Goal: Task Accomplishment & Management: Complete application form

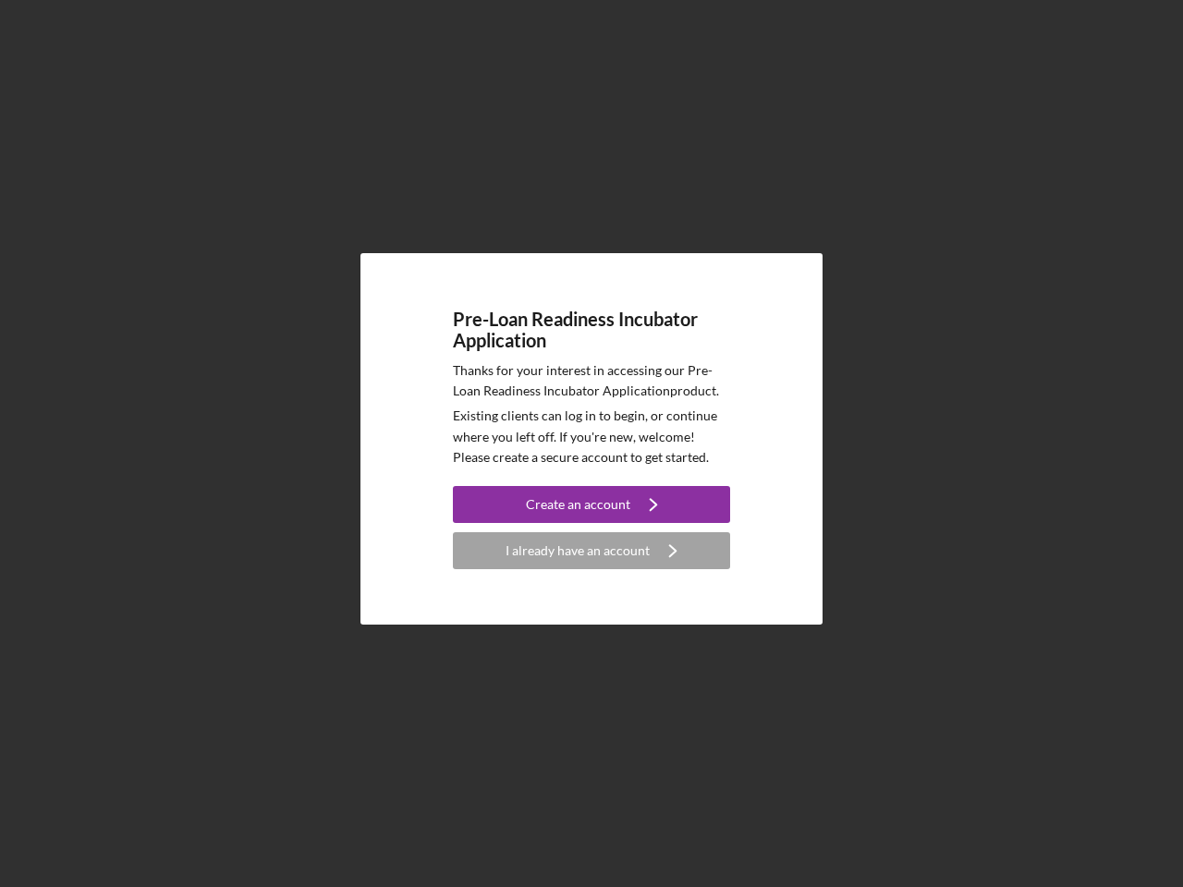
click at [592, 444] on p "Existing clients can log in to begin, or continue where you left off. If you're…" at bounding box center [591, 437] width 277 height 62
click at [592, 505] on div "Create an account" at bounding box center [578, 504] width 104 height 37
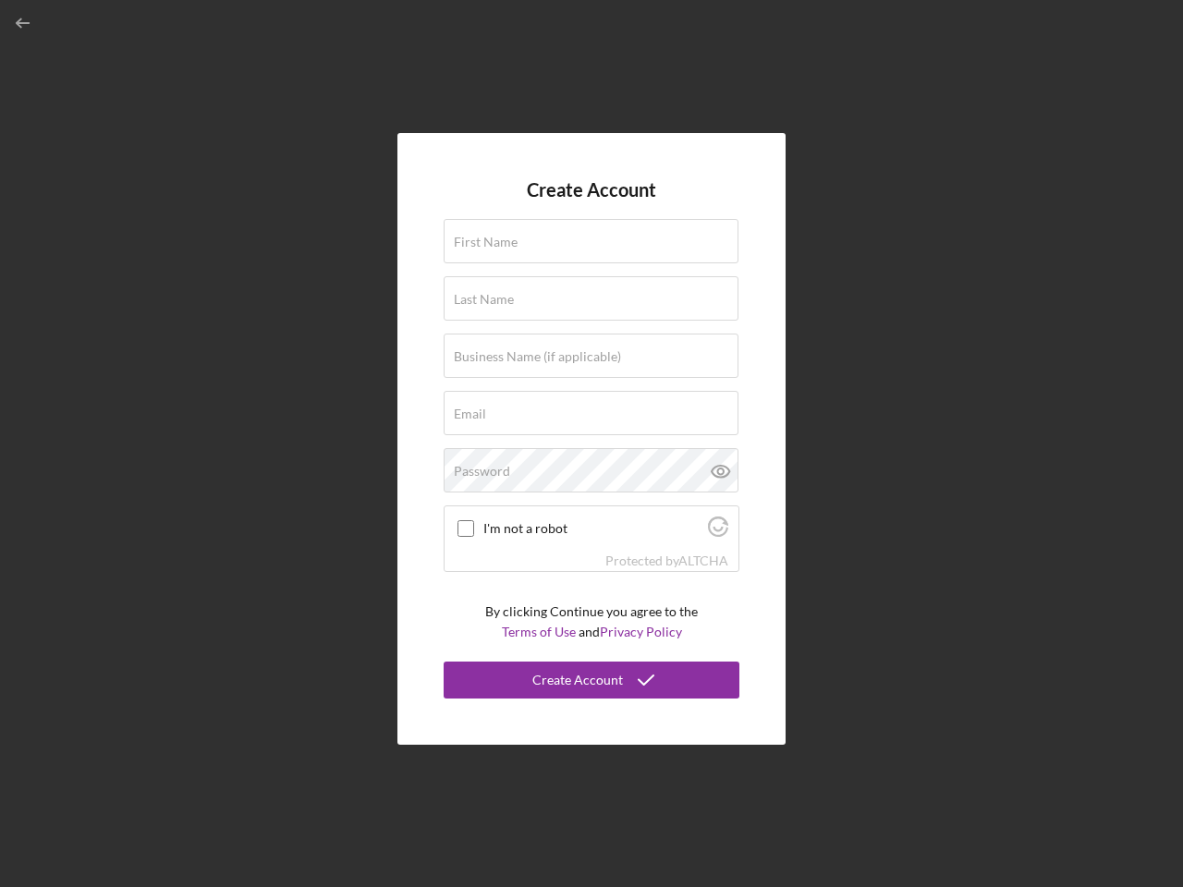
click at [592, 551] on div "Protected by [PERSON_NAME]" at bounding box center [592, 561] width 294 height 20
